Goal: Information Seeking & Learning: Find specific page/section

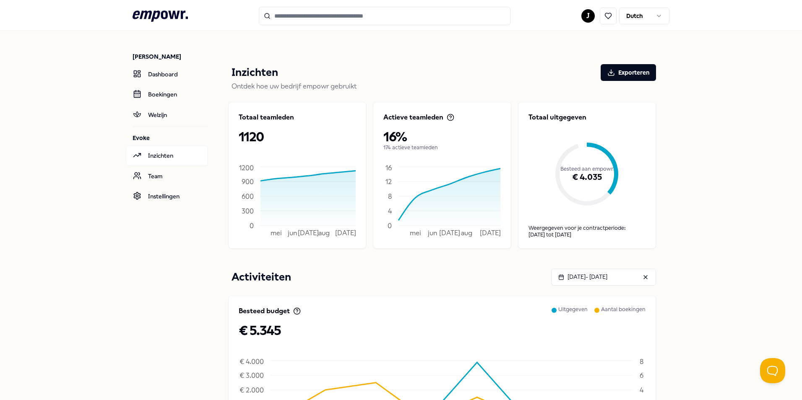
click at [255, 132] on p "1120" at bounding box center [297, 136] width 117 height 15
click at [159, 174] on link "Team" at bounding box center [167, 176] width 82 height 20
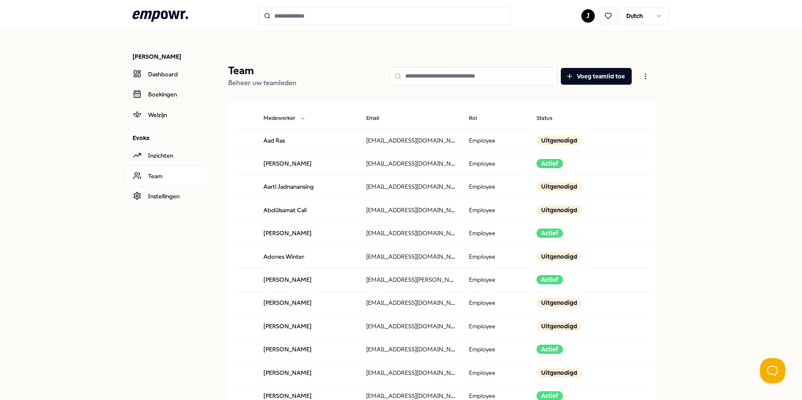
click at [441, 77] on input at bounding box center [473, 76] width 168 height 18
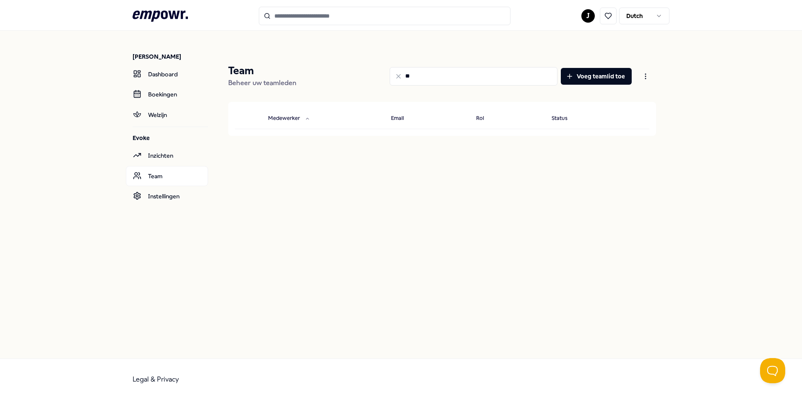
type input "*"
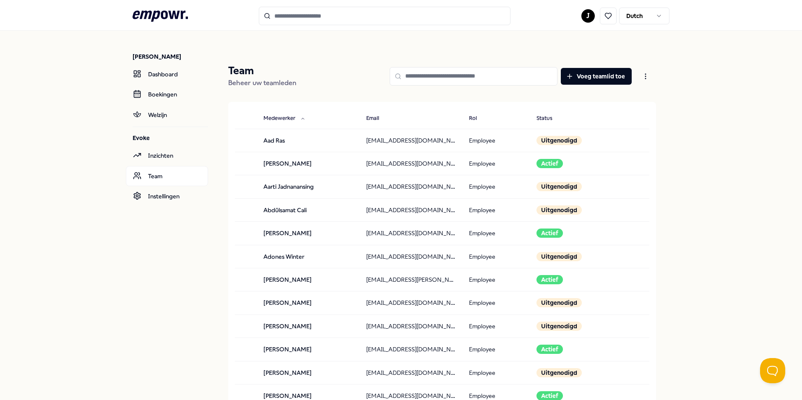
click at [444, 70] on input at bounding box center [473, 76] width 168 height 18
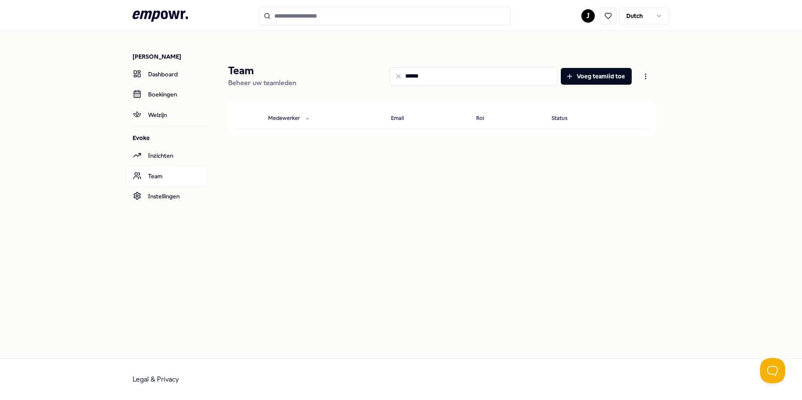
type input "******"
click at [403, 76] on input "******" at bounding box center [473, 76] width 168 height 18
click at [140, 173] on icon at bounding box center [137, 175] width 8 height 8
click at [137, 184] on link "Team" at bounding box center [167, 176] width 82 height 20
click at [151, 177] on link "Team" at bounding box center [167, 176] width 82 height 20
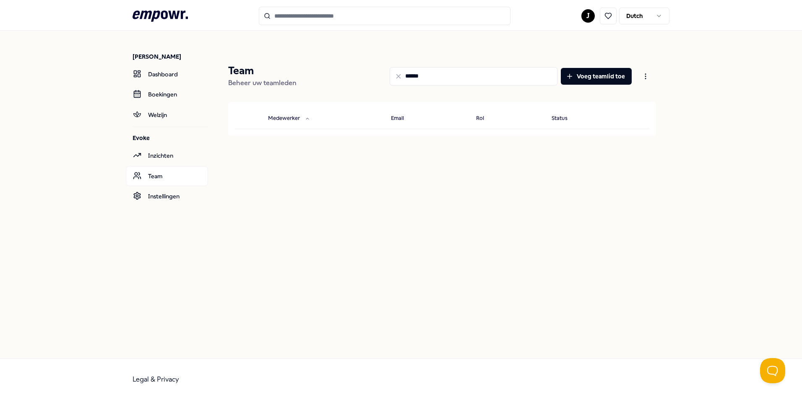
click at [386, 83] on div "****** Voeg teamlid toe" at bounding box center [479, 76] width 353 height 24
click at [491, 73] on input "******" at bounding box center [473, 76] width 168 height 18
click at [399, 74] on icon at bounding box center [398, 77] width 8 height 8
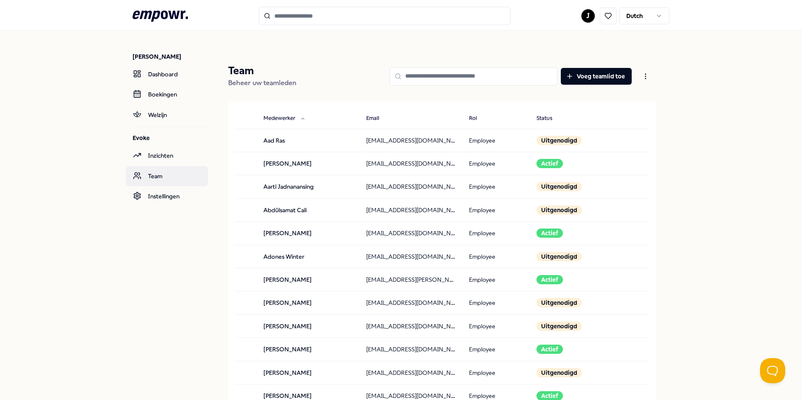
click at [145, 181] on link "Team" at bounding box center [167, 176] width 82 height 20
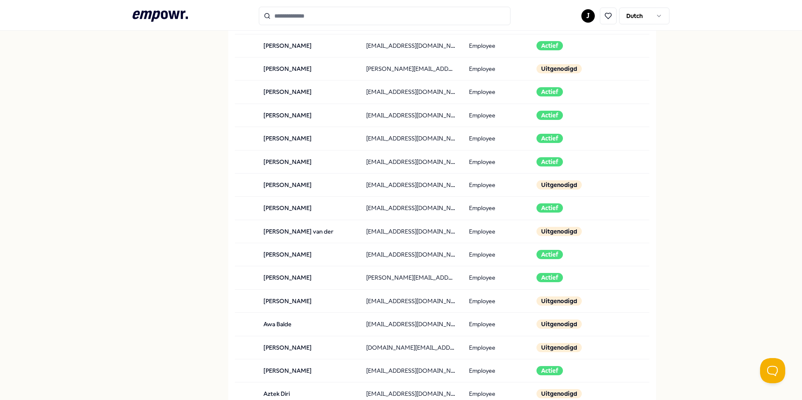
scroll to position [807, 0]
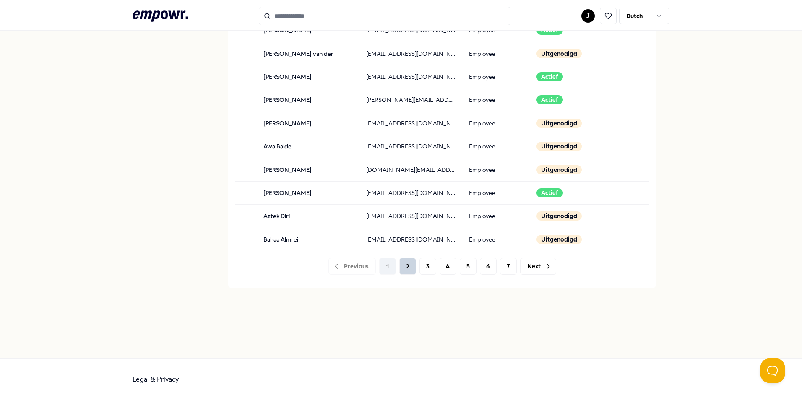
click at [409, 263] on button "2" at bounding box center [407, 266] width 17 height 17
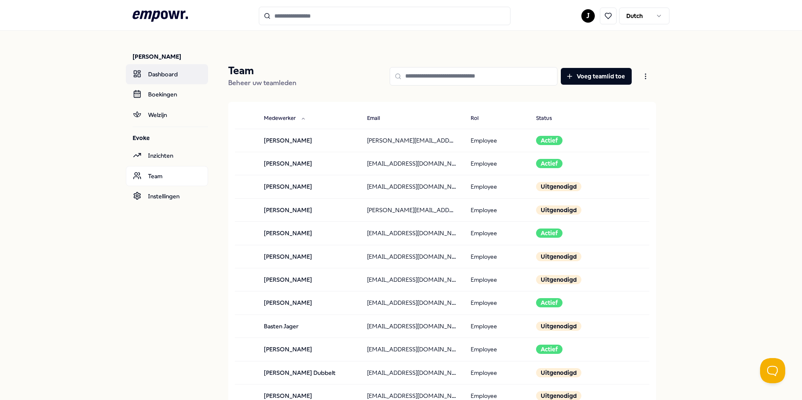
click at [161, 68] on link "Dashboard" at bounding box center [167, 74] width 82 height 20
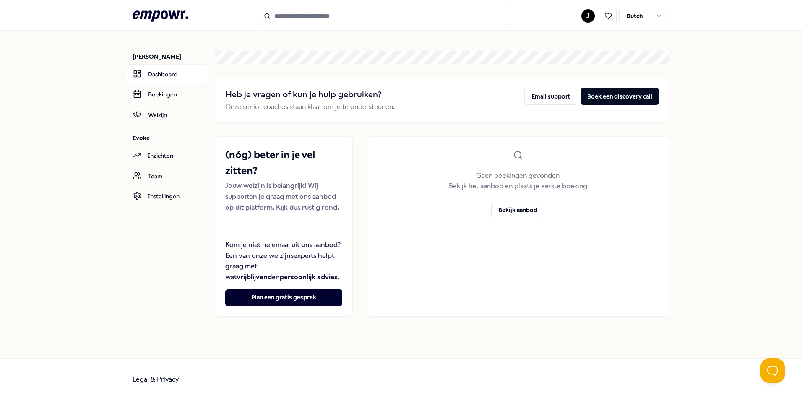
click at [165, 16] on icon ".empowr-logo_svg__cls-1{fill:#03032f}" at bounding box center [159, 16] width 55 height 16
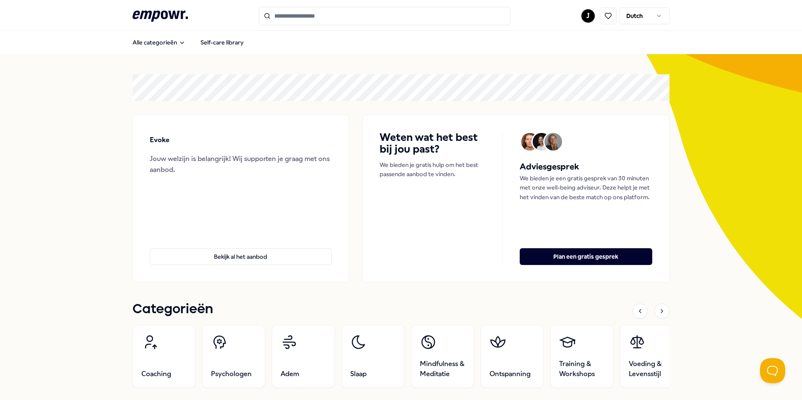
click at [647, 19] on html ".empowr-logo_svg__cls-1{fill:#03032f} J Dutch Alle categorieën Self-care librar…" at bounding box center [401, 200] width 802 height 400
click at [587, 19] on html ".empowr-logo_svg__cls-1{fill:#03032f} J Dutch Alle categorieën Self-care librar…" at bounding box center [401, 200] width 802 height 400
click at [586, 19] on html ".empowr-logo_svg__cls-1{fill:#03032f} J Dutch Alle categorieën Self-care librar…" at bounding box center [401, 200] width 802 height 400
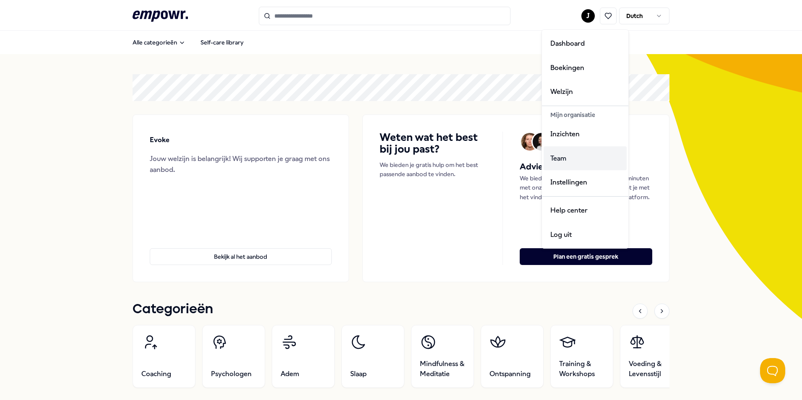
click at [578, 156] on div "Team" at bounding box center [584, 158] width 83 height 24
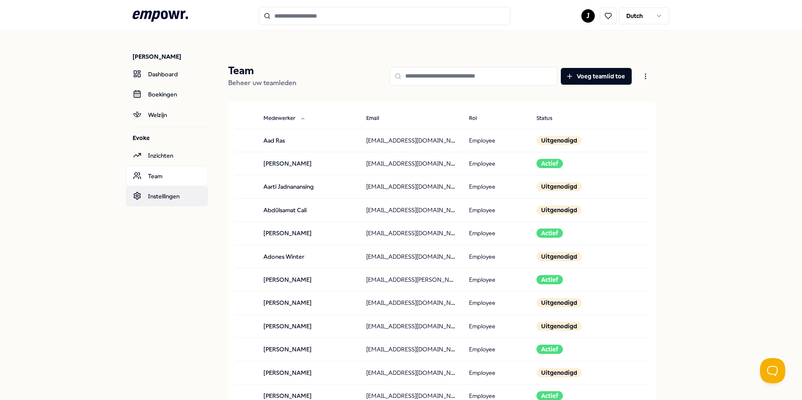
click at [148, 200] on link "Instellingen" at bounding box center [167, 196] width 82 height 20
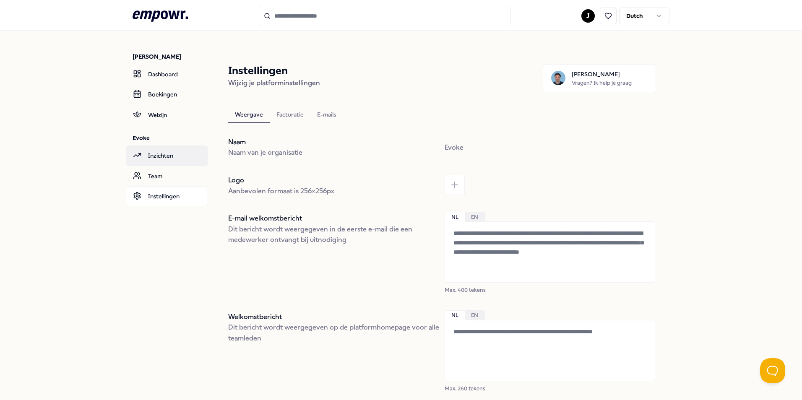
click at [156, 155] on link "Inzichten" at bounding box center [167, 155] width 82 height 20
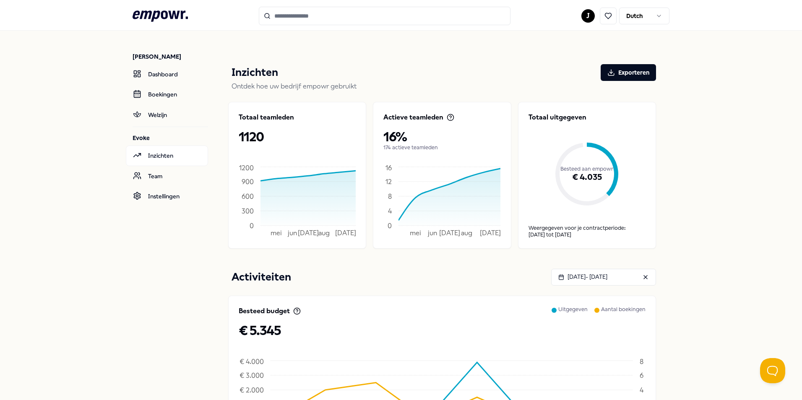
click at [252, 138] on p "1120" at bounding box center [297, 136] width 117 height 15
drag, startPoint x: 286, startPoint y: 140, endPoint x: 238, endPoint y: 136, distance: 48.4
click at [239, 136] on p "1120" at bounding box center [297, 136] width 117 height 15
click at [262, 149] on div "Totaal teamleden 1120 mei jun [DATE] [DATE] sep 0 300 600 900 1200" at bounding box center [297, 175] width 138 height 147
drag, startPoint x: 250, startPoint y: 106, endPoint x: 220, endPoint y: 104, distance: 30.6
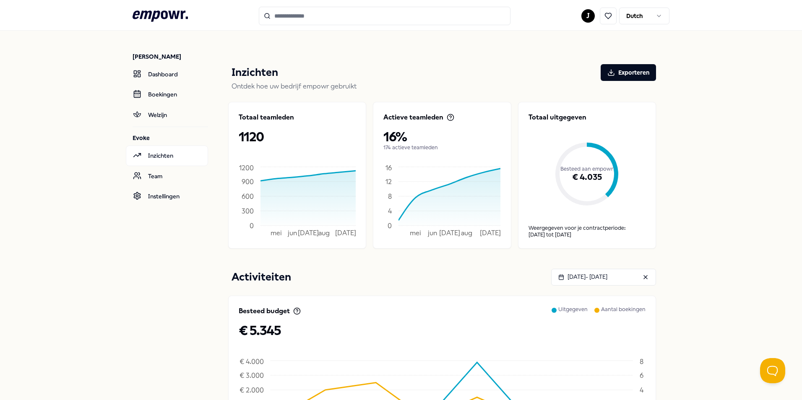
click at [220, 104] on div "Inzichten Exporteren Ontdek hoe uw bedrijf empowr gebruikt Totaal teamleden 112…" at bounding box center [442, 330] width 454 height 558
click at [152, 173] on link "Team" at bounding box center [167, 176] width 82 height 20
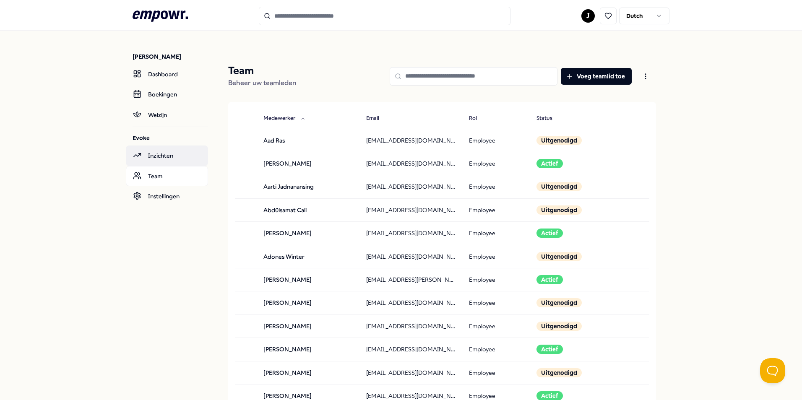
drag, startPoint x: 204, startPoint y: 153, endPoint x: 197, endPoint y: 153, distance: 7.6
click at [204, 153] on link "Inzichten" at bounding box center [167, 155] width 82 height 20
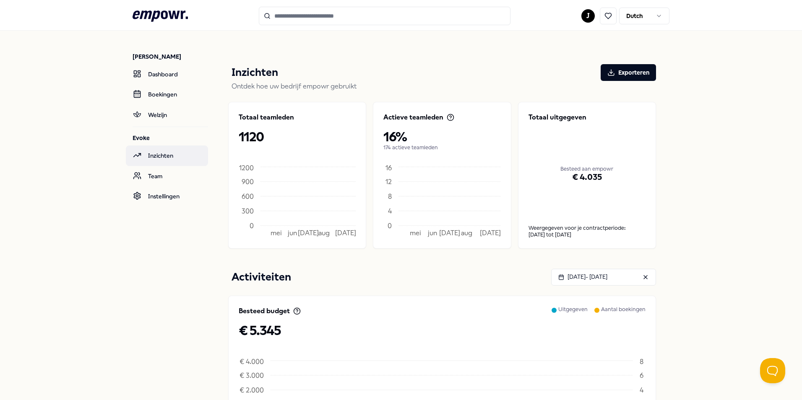
click at [187, 152] on link "Inzichten" at bounding box center [167, 155] width 82 height 20
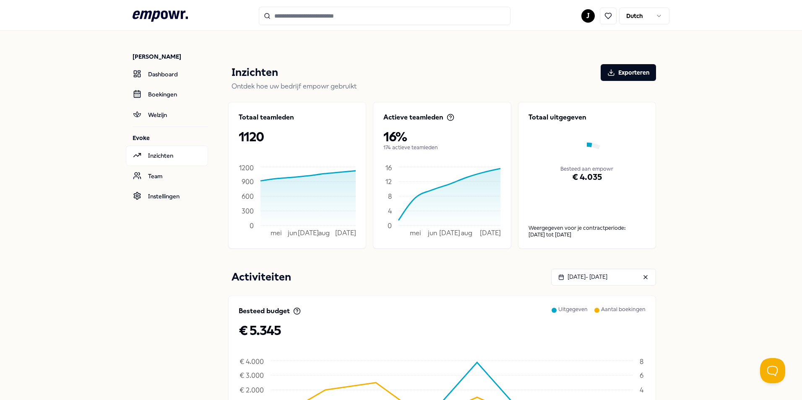
click at [258, 135] on p "1120" at bounding box center [297, 136] width 117 height 15
drag, startPoint x: 703, startPoint y: 168, endPoint x: 611, endPoint y: 156, distance: 92.6
click at [707, 127] on div "[PERSON_NAME] Dashboard Boekingen Welzijn Evoke Inzichten Team Instellingen Inz…" at bounding box center [401, 330] width 802 height 599
click at [367, 22] on input "Search for products, categories or subcategories" at bounding box center [385, 16] width 252 height 18
click at [169, 175] on link "Team" at bounding box center [167, 176] width 82 height 20
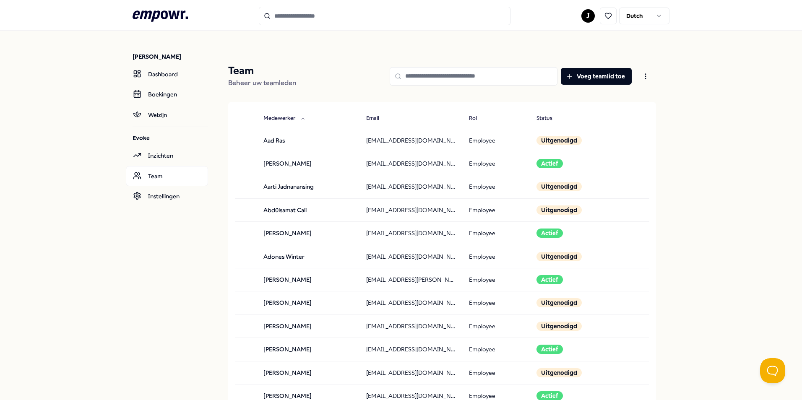
click at [492, 76] on input at bounding box center [473, 76] width 168 height 18
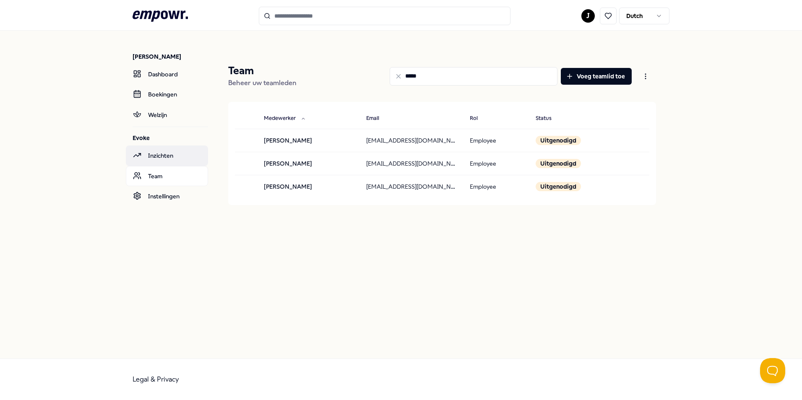
type input "*****"
click at [169, 156] on link "Inzichten" at bounding box center [167, 155] width 82 height 20
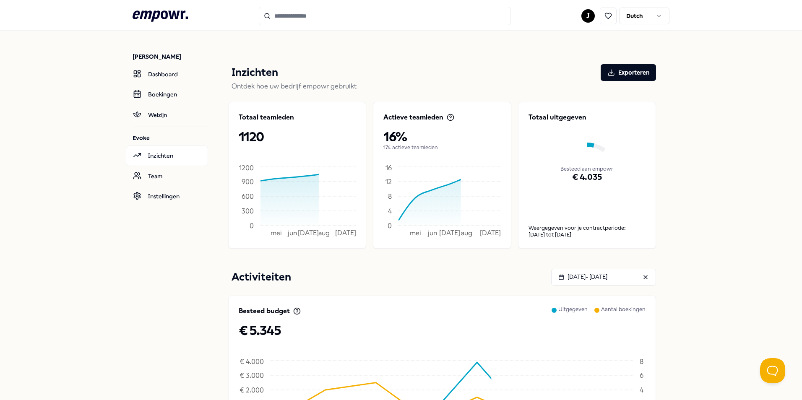
click at [263, 122] on p "Totaal teamleden" at bounding box center [266, 117] width 55 height 10
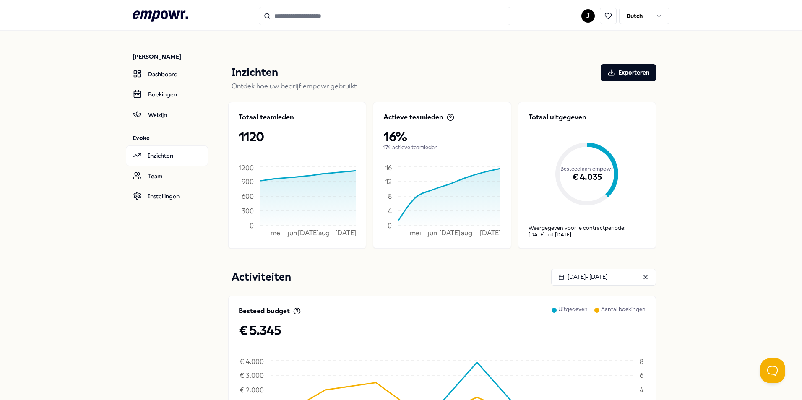
click at [329, 198] on icon at bounding box center [307, 198] width 95 height 55
click at [351, 171] on icon at bounding box center [307, 176] width 95 height 10
drag, startPoint x: 351, startPoint y: 170, endPoint x: 371, endPoint y: 196, distance: 32.3
click at [344, 170] on icon "mei jun [DATE] [DATE] sep 0 300 600 900 1200" at bounding box center [297, 200] width 117 height 75
click at [364, 20] on input "Search for products, categories or subcategories" at bounding box center [385, 16] width 252 height 18
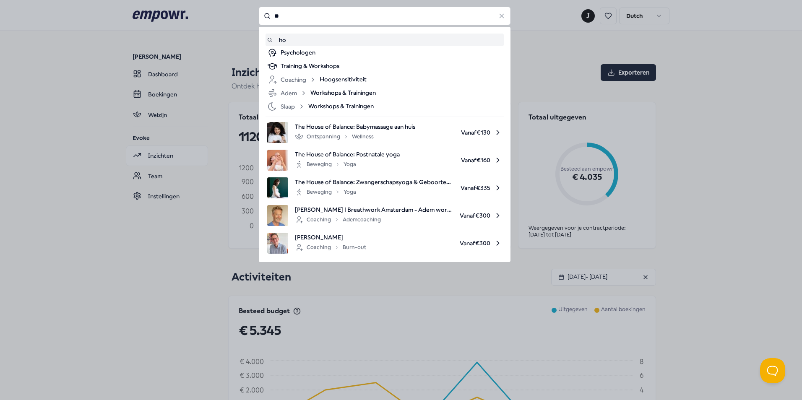
type input "**"
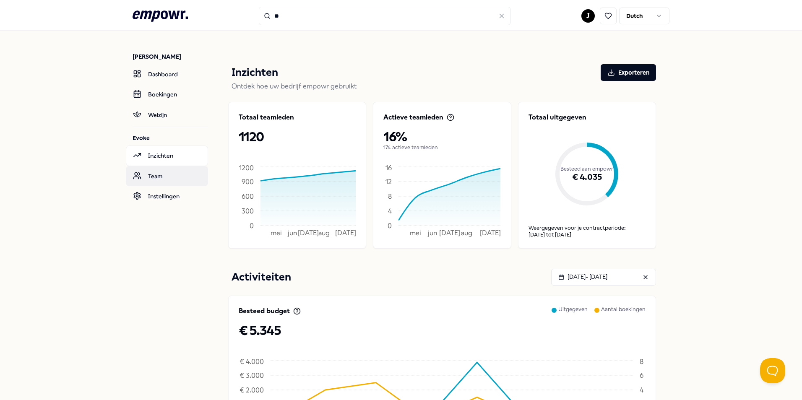
click at [158, 174] on link "Team" at bounding box center [167, 176] width 82 height 20
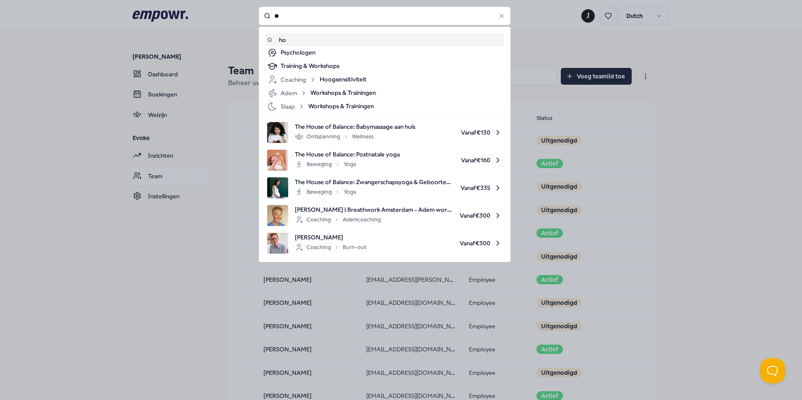
click at [337, 15] on input "**" at bounding box center [385, 16] width 252 height 18
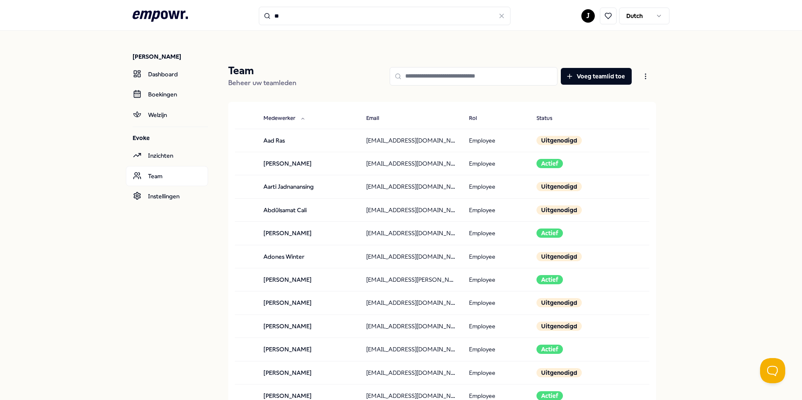
click at [474, 80] on input at bounding box center [473, 76] width 168 height 18
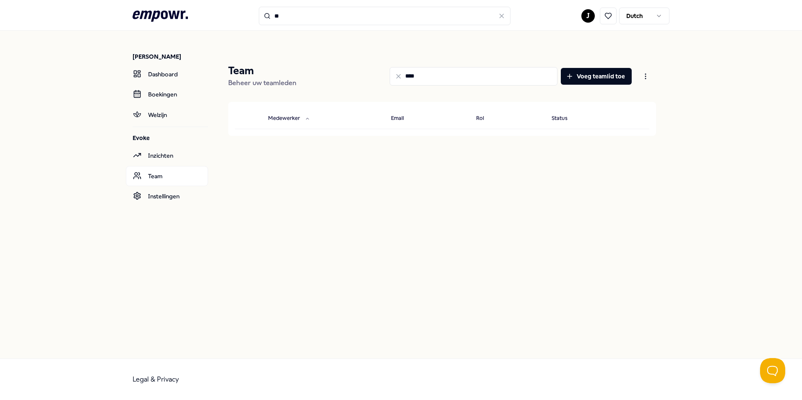
drag, startPoint x: 468, startPoint y: 75, endPoint x: 348, endPoint y: 76, distance: 119.9
click at [348, 76] on div "**** Voeg teamlid toe" at bounding box center [479, 76] width 353 height 24
type input "*"
type input "*****"
drag, startPoint x: 439, startPoint y: 184, endPoint x: 409, endPoint y: 184, distance: 29.8
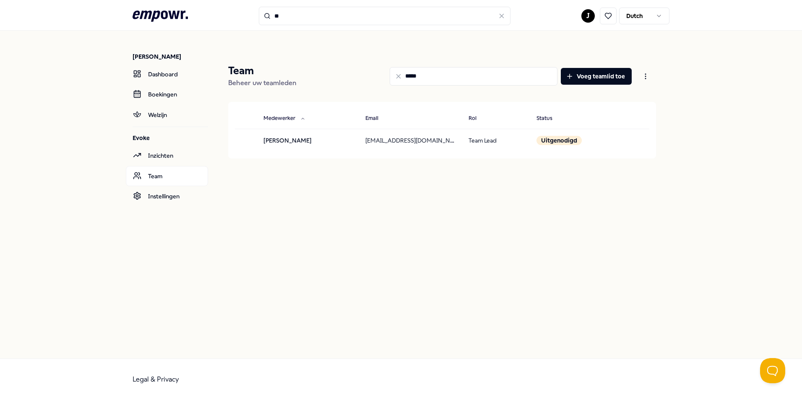
click at [409, 184] on div at bounding box center [442, 183] width 428 height 23
click at [402, 76] on icon at bounding box center [398, 77] width 8 height 8
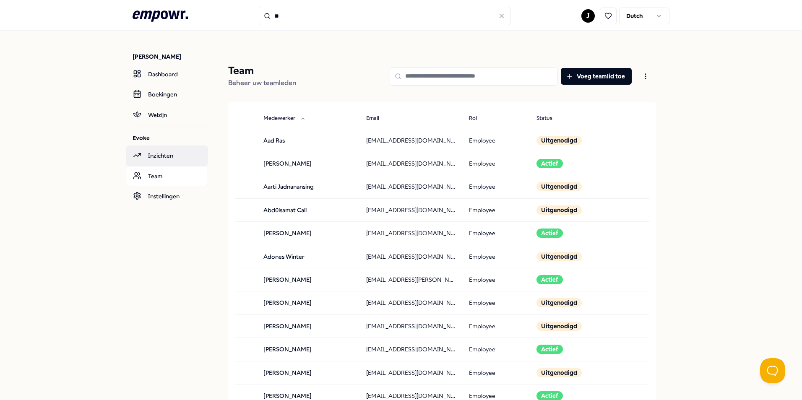
click at [171, 161] on link "Inzichten" at bounding box center [167, 155] width 82 height 20
